Goal: Obtain resource: Download file/media

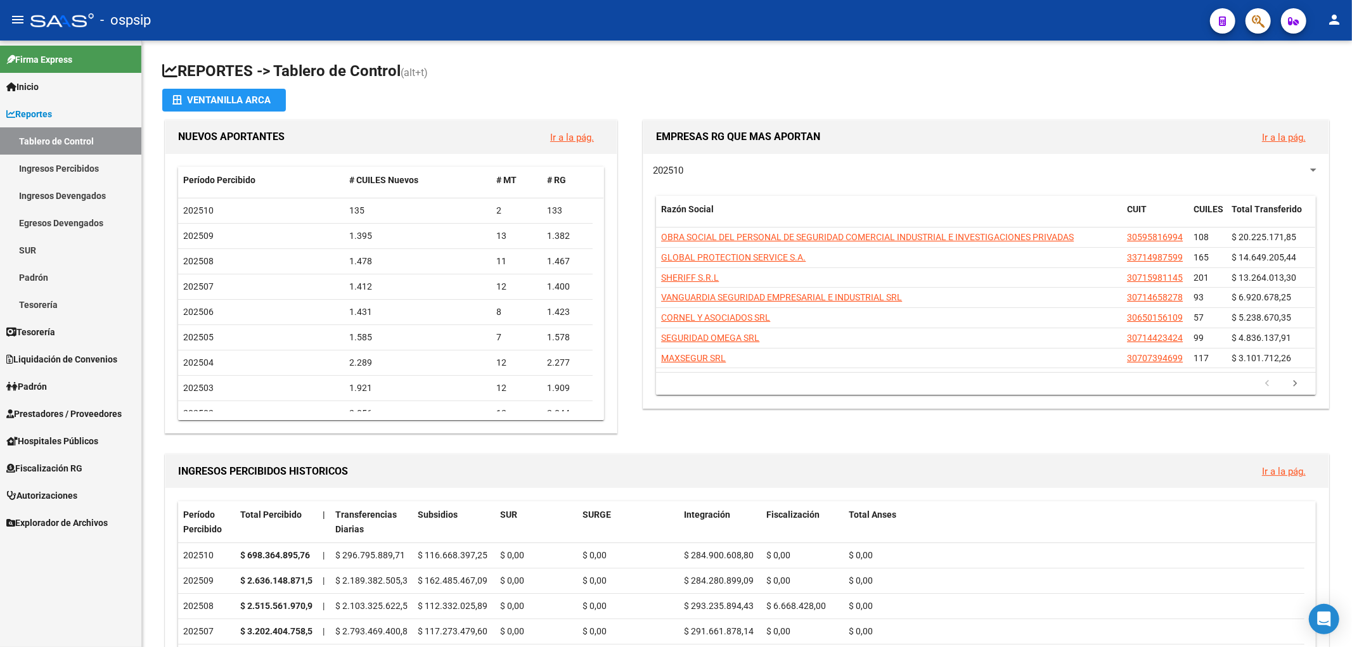
click at [23, 467] on span "Fiscalización RG" at bounding box center [44, 468] width 76 height 14
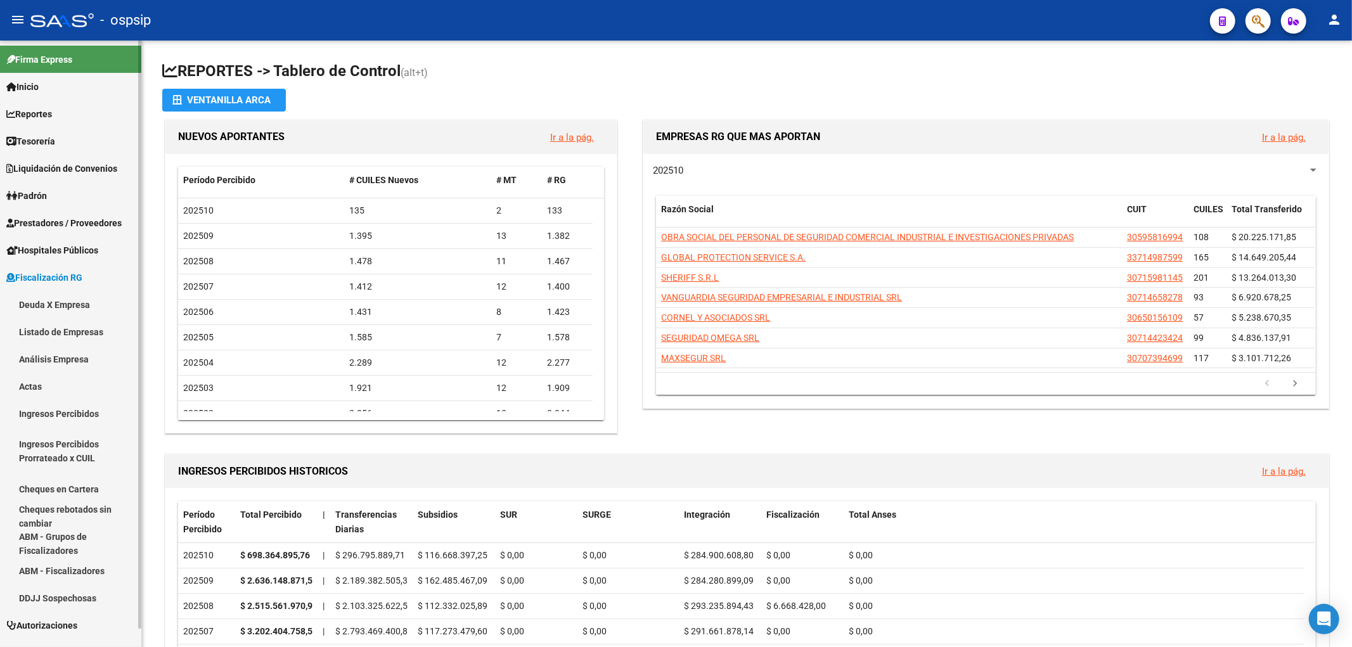
click at [32, 299] on link "Deuda X Empresa" at bounding box center [70, 304] width 141 height 27
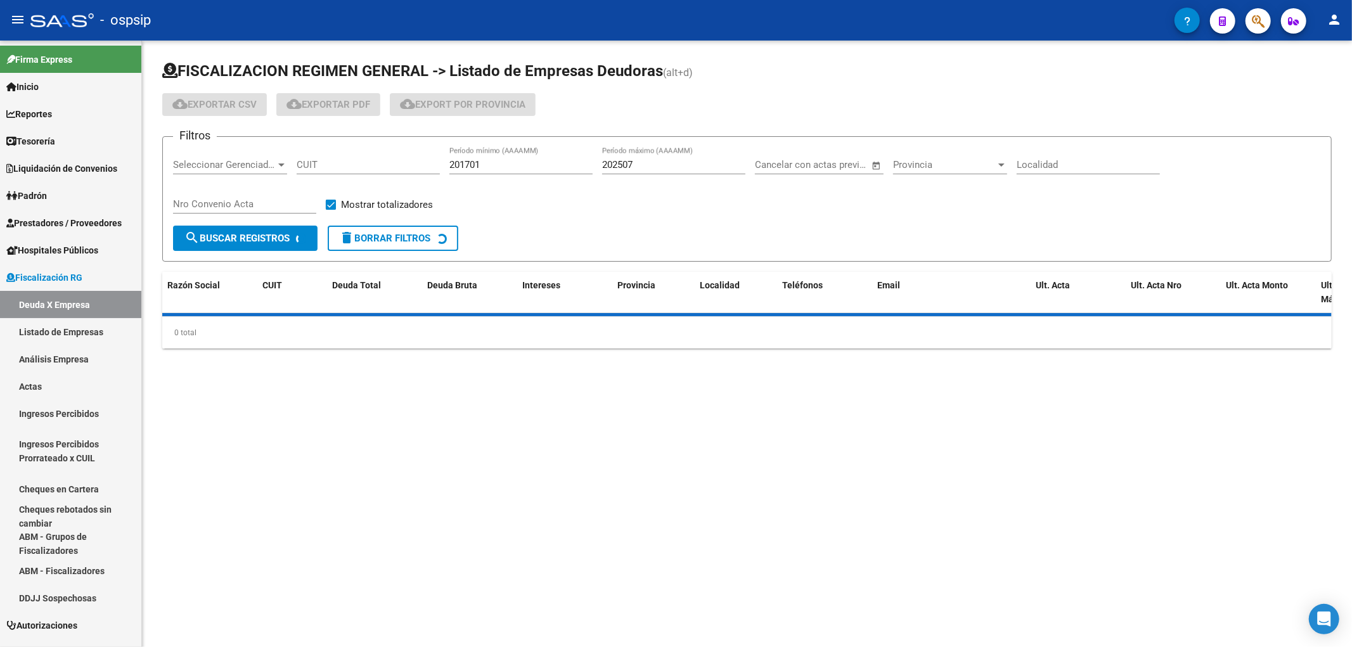
click at [309, 169] on input "CUIT" at bounding box center [368, 164] width 143 height 11
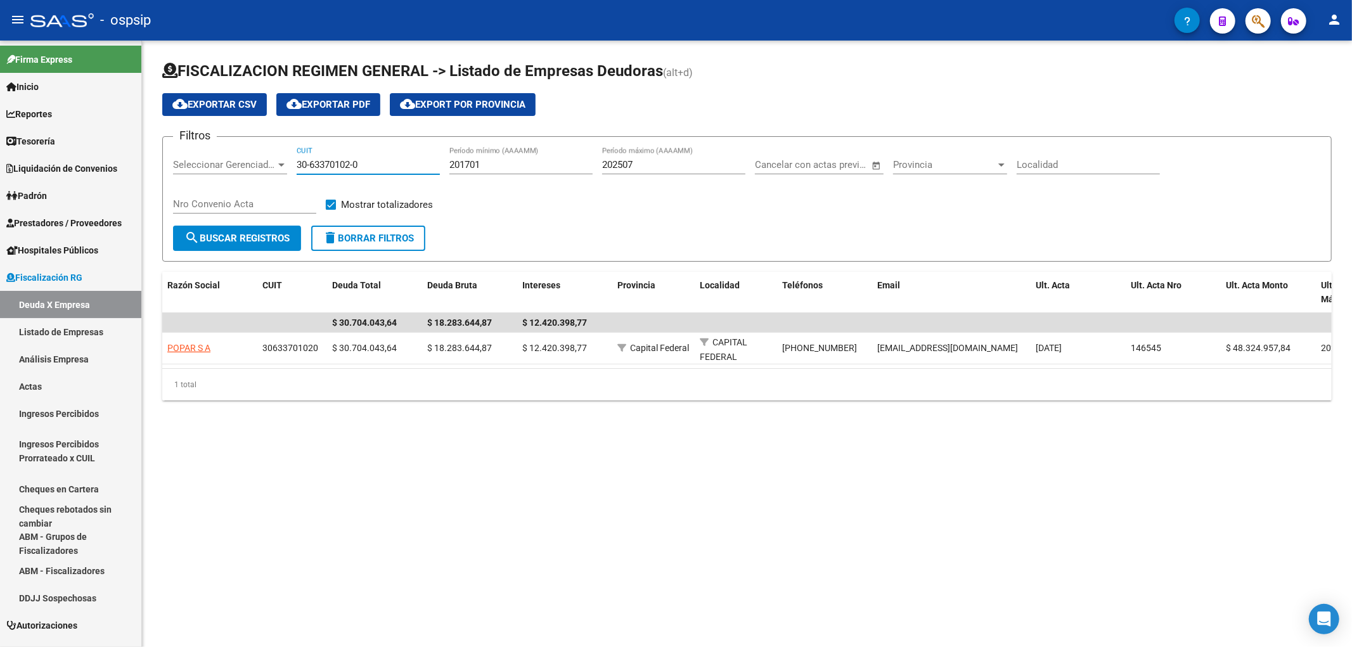
type input "30-63370102-0"
drag, startPoint x: 480, startPoint y: 161, endPoint x: 403, endPoint y: 164, distance: 77.4
click at [403, 164] on div "Filtros Seleccionar Gerenciador Seleccionar Gerenciador 30-63370102-0 CUIT 2017…" at bounding box center [747, 186] width 1148 height 79
type input "202203"
drag, startPoint x: 653, startPoint y: 159, endPoint x: 565, endPoint y: 162, distance: 87.5
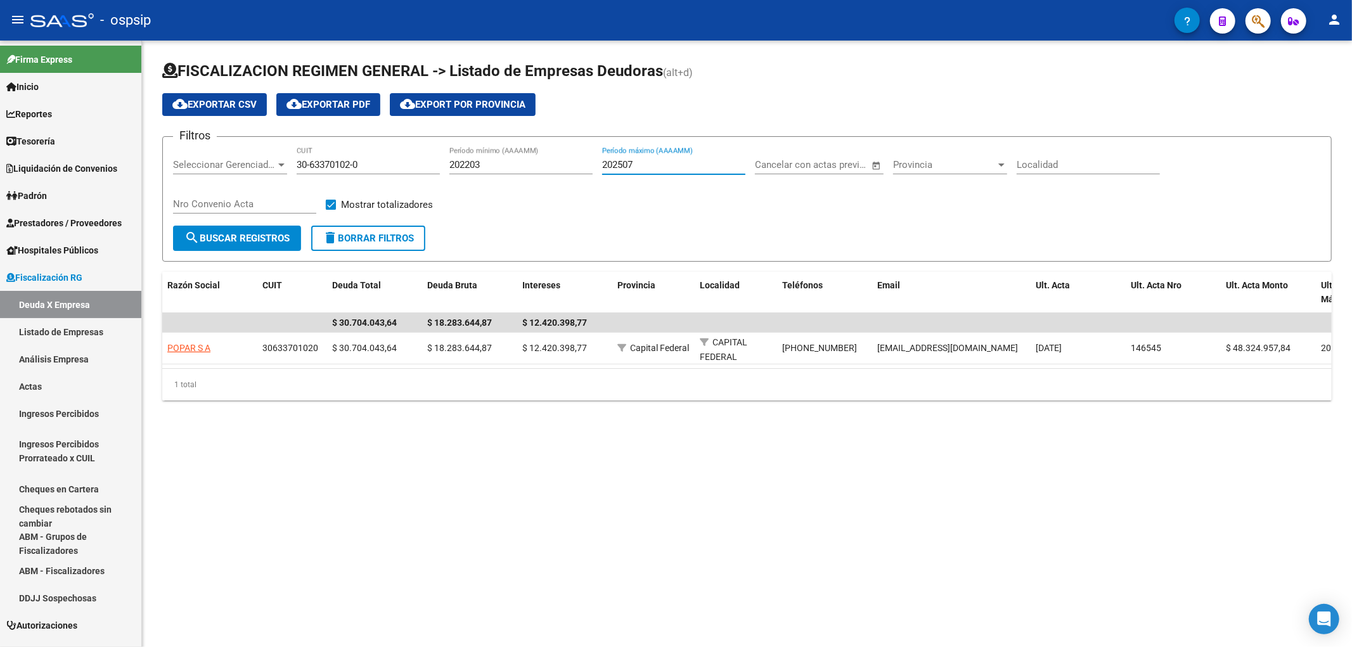
click at [565, 162] on div "Filtros Seleccionar Gerenciador Seleccionar Gerenciador 30-63370102-0 CUIT 2022…" at bounding box center [747, 186] width 1148 height 79
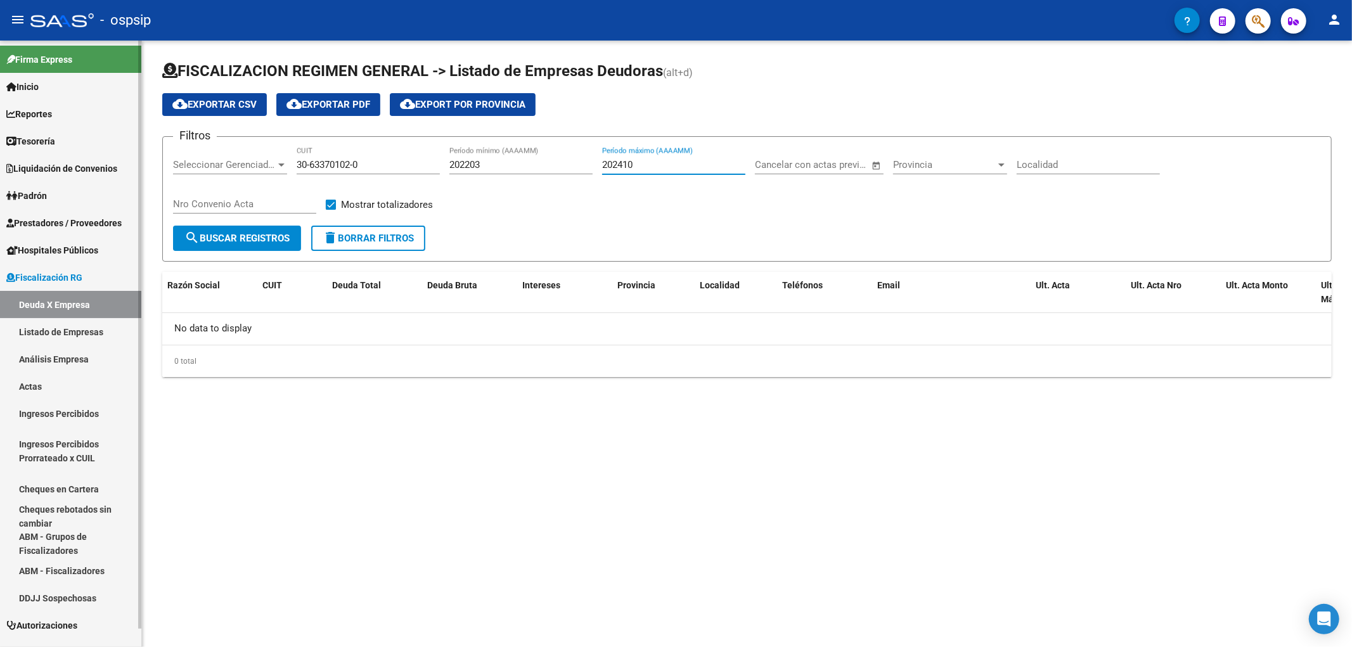
type input "202410"
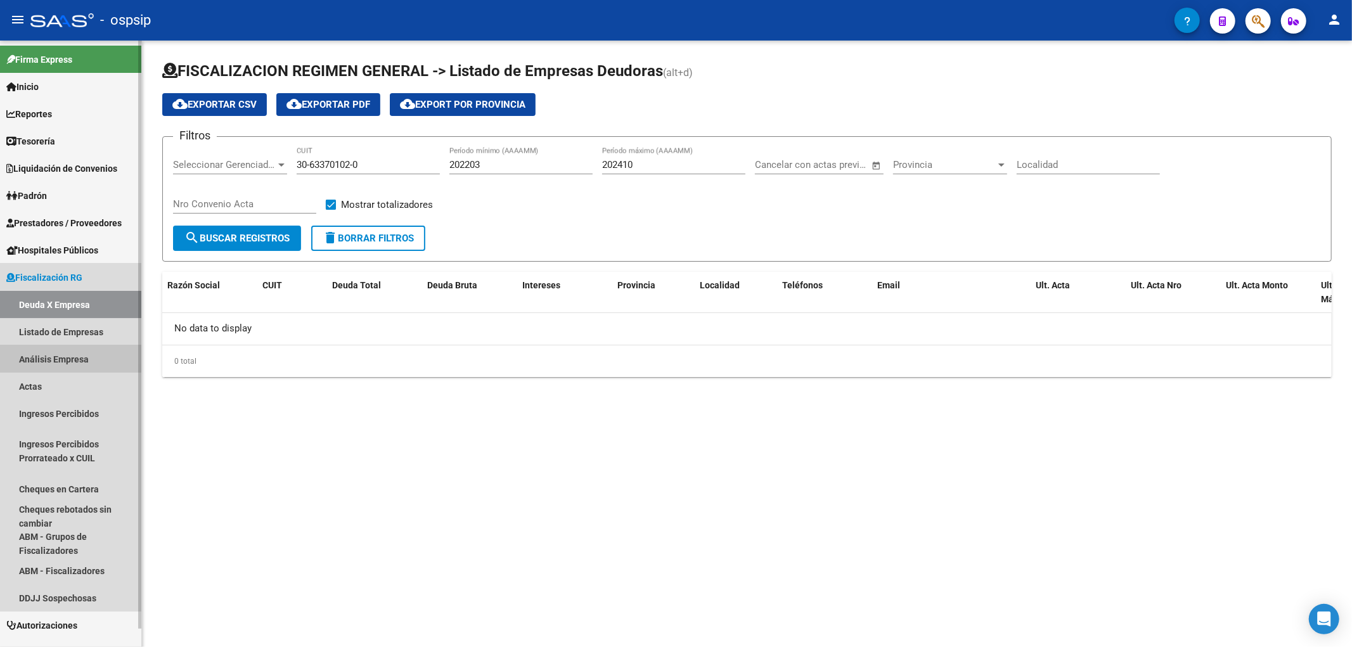
click at [60, 350] on link "Análisis Empresa" at bounding box center [70, 358] width 141 height 27
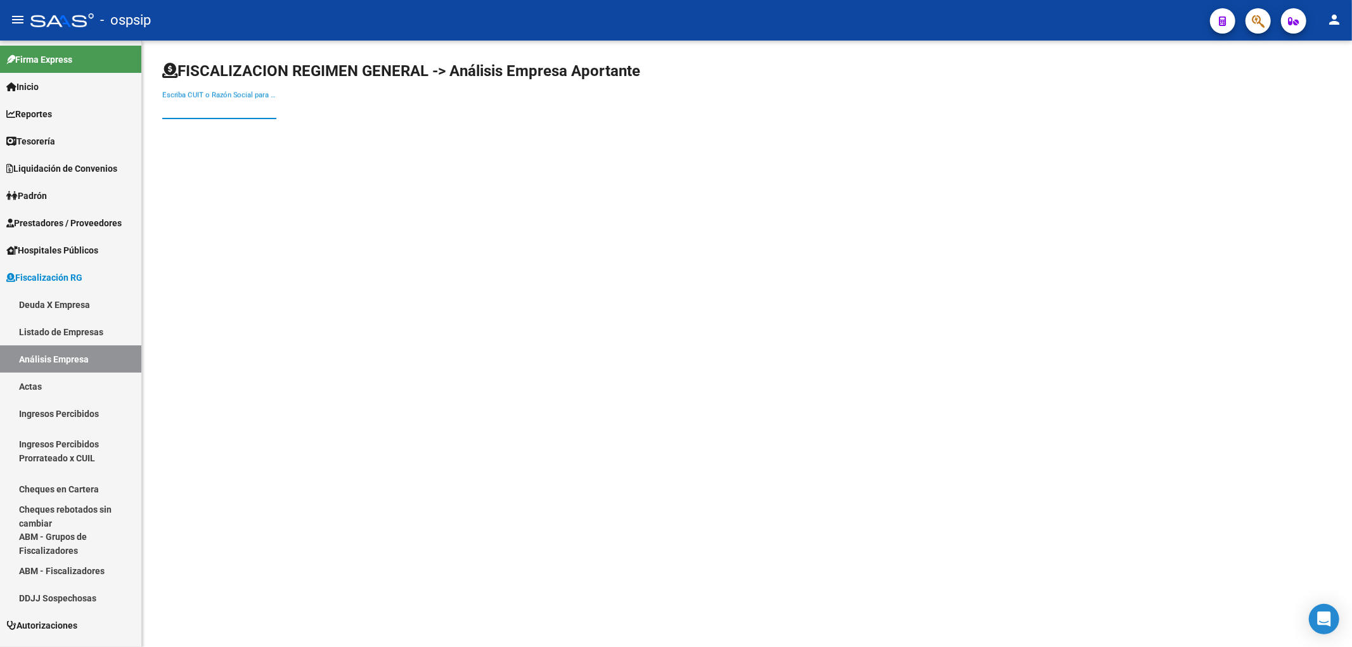
click at [164, 108] on input "Escriba CUIT o Razón Social para buscar" at bounding box center [219, 108] width 114 height 11
type input "30633701020"
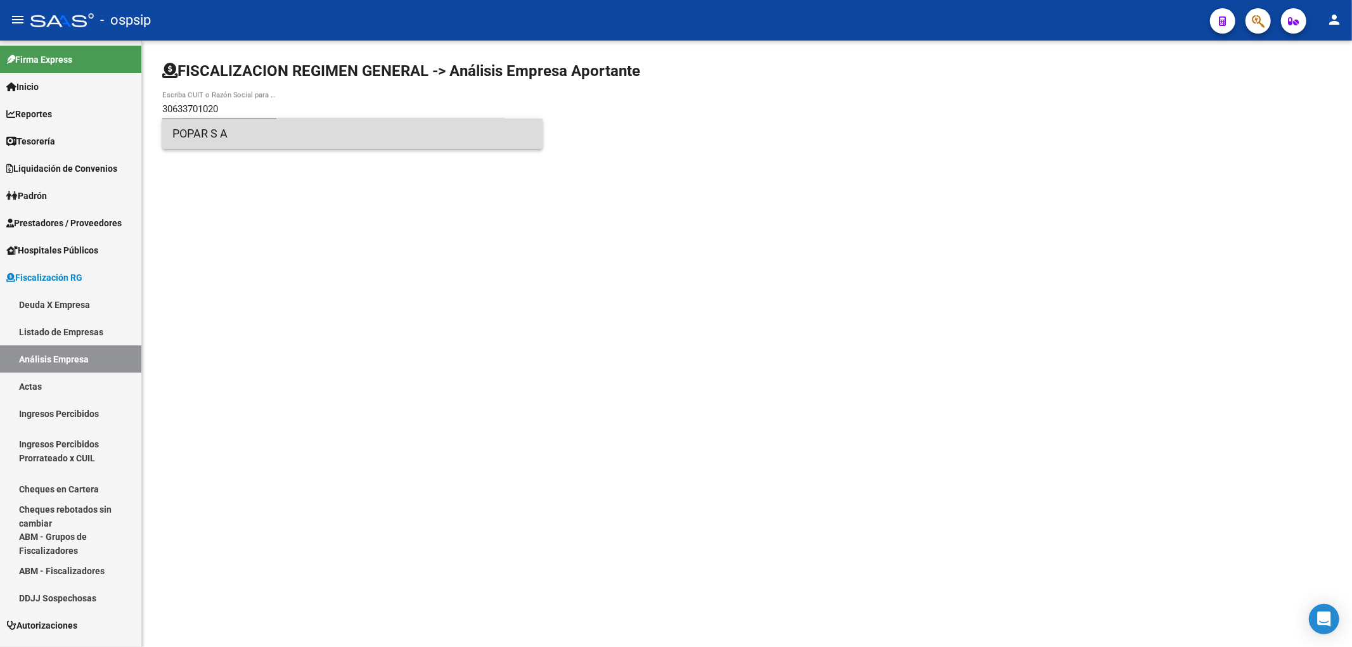
click at [202, 131] on span "POPAR S A" at bounding box center [352, 134] width 360 height 30
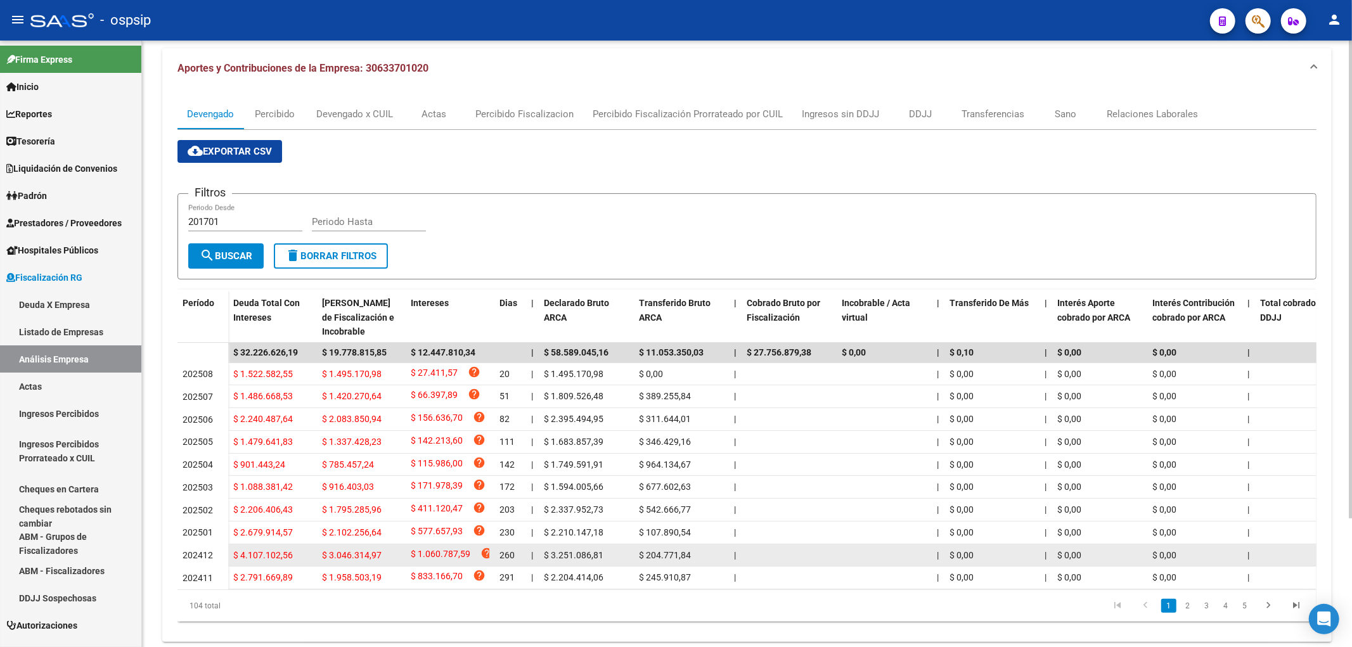
scroll to position [93, 0]
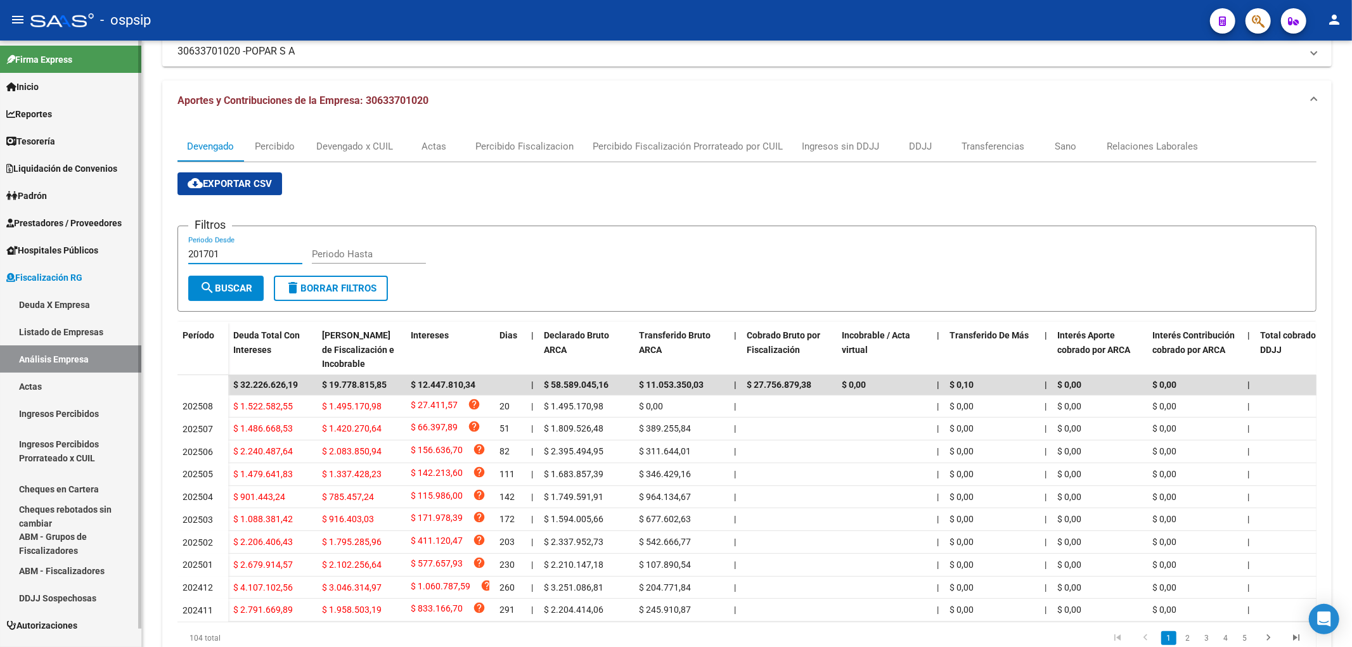
drag, startPoint x: 228, startPoint y: 250, endPoint x: 127, endPoint y: 280, distance: 105.7
click at [144, 252] on div "FISCALIZACION REGIMEN GENERAL -> Análisis Empresa Aportante Cambiar Empresa Cre…" at bounding box center [747, 326] width 1210 height 757
type input "202203"
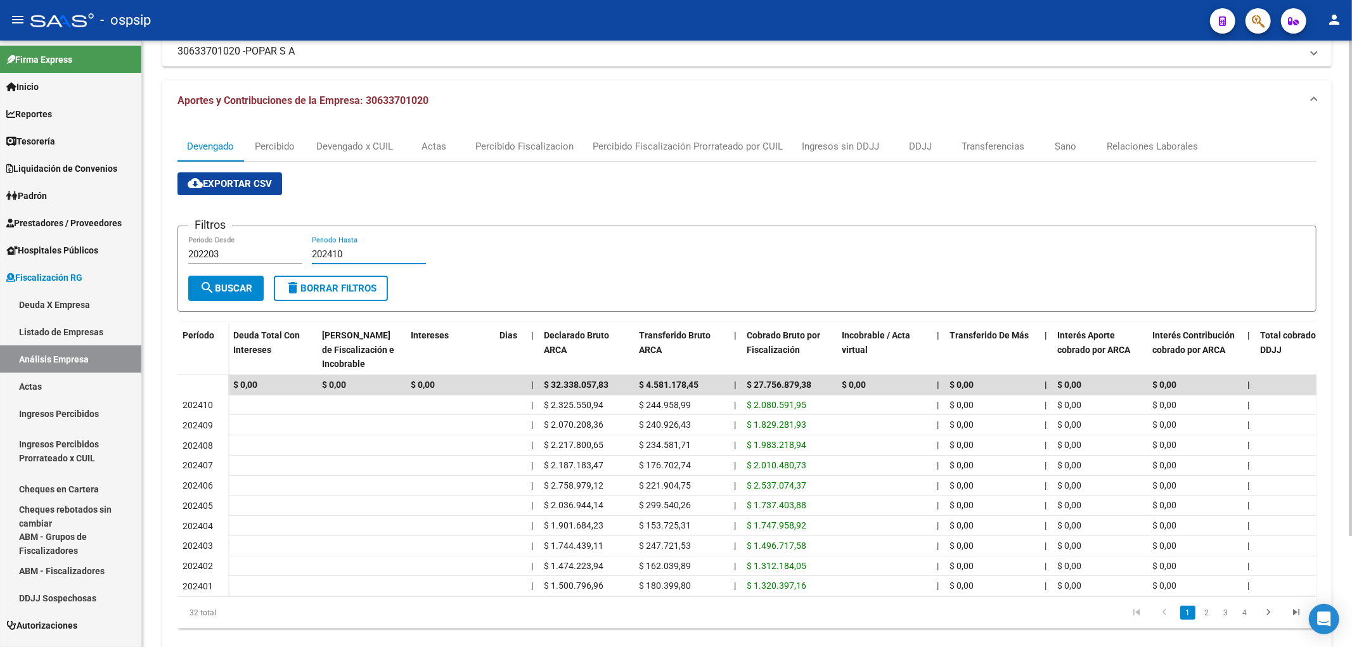
type input "202410"
click at [231, 181] on span "cloud_download Exportar CSV" at bounding box center [230, 183] width 84 height 11
